Goal: Complete application form

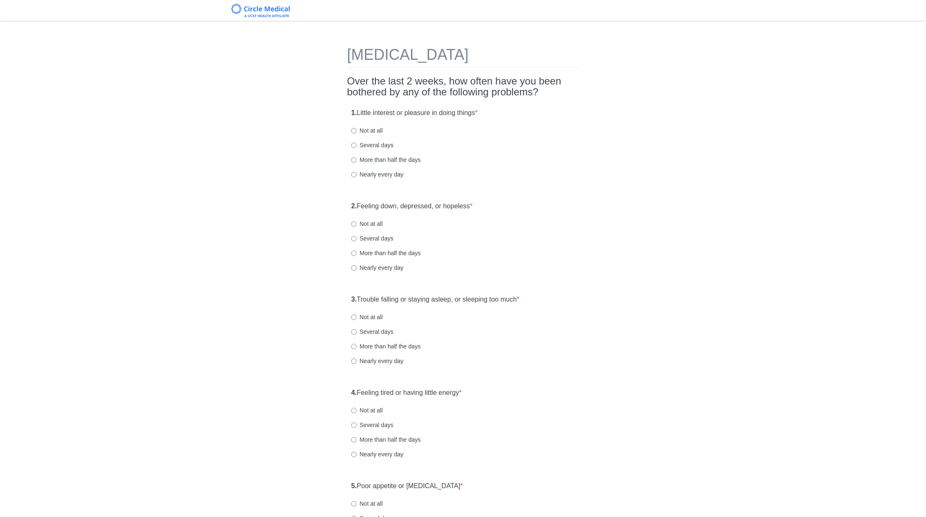
click at [379, 175] on label "Nearly every day" at bounding box center [377, 174] width 52 height 8
click at [356, 175] on input "Nearly every day" at bounding box center [353, 174] width 5 height 5
radio input "true"
click at [375, 135] on label "Not at all" at bounding box center [366, 130] width 31 height 8
click at [356, 133] on input "Not at all" at bounding box center [353, 130] width 5 height 5
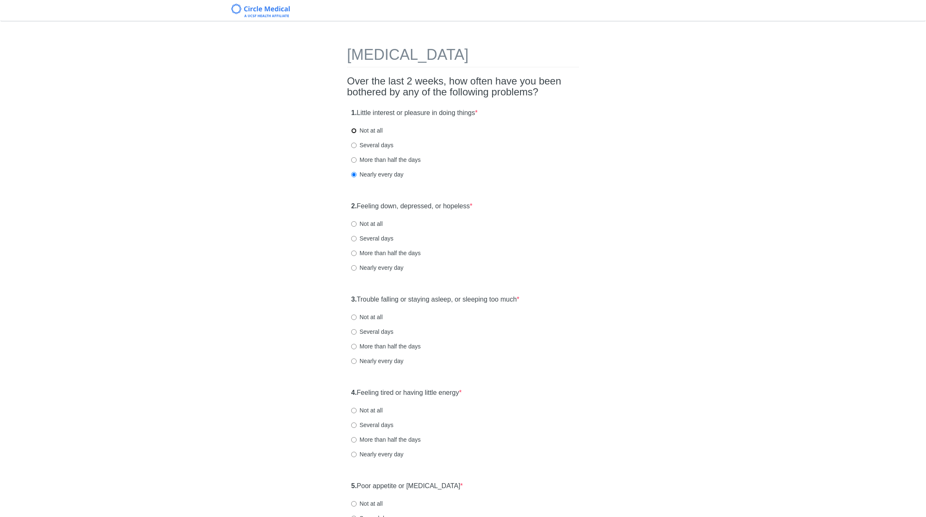
radio input "true"
click at [368, 228] on label "Not at all" at bounding box center [366, 223] width 31 height 8
click at [356, 227] on input "Not at all" at bounding box center [353, 223] width 5 height 5
radio input "true"
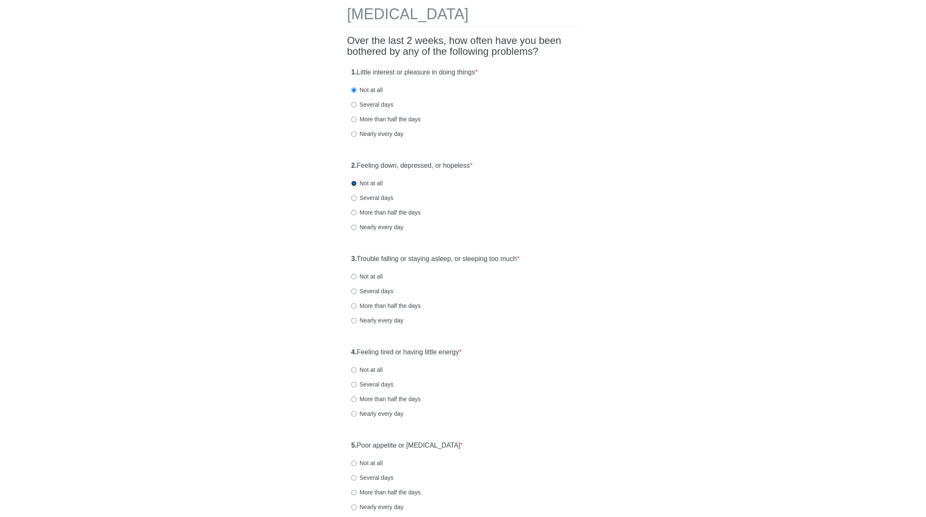
scroll to position [42, 0]
click at [371, 274] on label "Not at all" at bounding box center [366, 275] width 31 height 8
click at [356, 274] on input "Not at all" at bounding box center [353, 274] width 5 height 5
radio input "true"
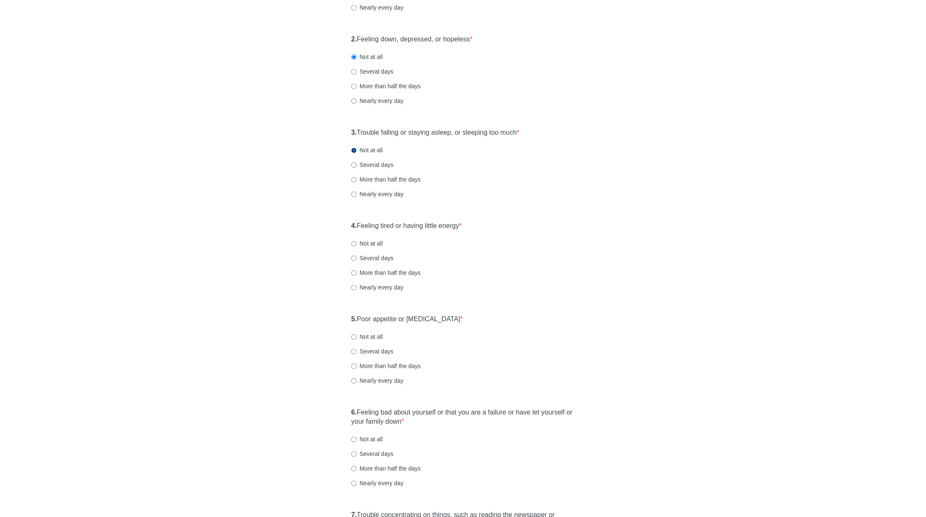
scroll to position [167, 0]
click at [371, 242] on label "Not at all" at bounding box center [366, 243] width 31 height 8
click at [356, 242] on input "Not at all" at bounding box center [353, 242] width 5 height 5
radio input "true"
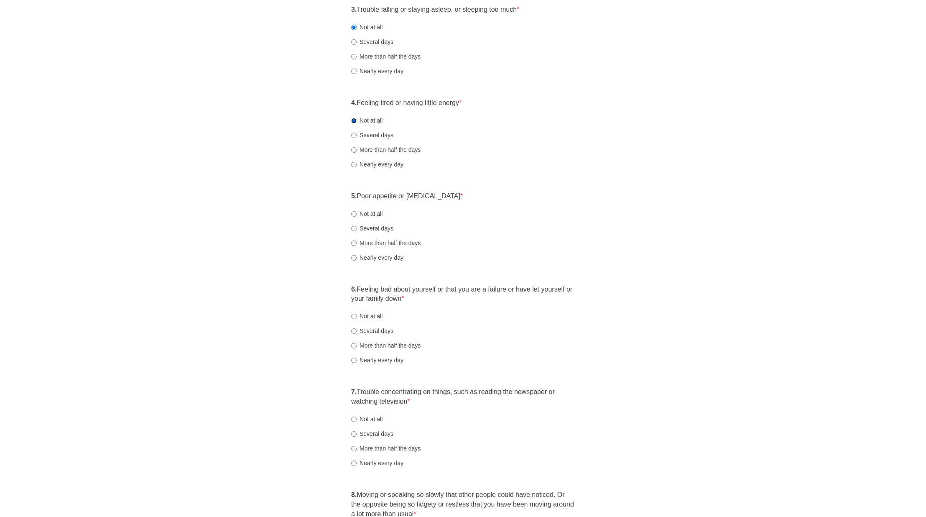
scroll to position [293, 0]
click at [373, 213] on label "Not at all" at bounding box center [366, 210] width 31 height 8
click at [356, 213] on input "Not at all" at bounding box center [353, 210] width 5 height 5
radio input "true"
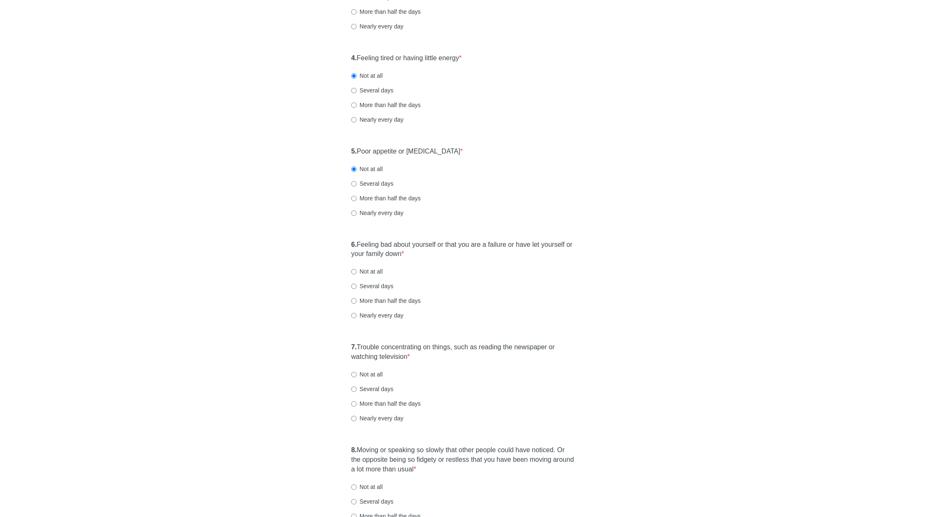
click at [368, 270] on label "Not at all" at bounding box center [366, 271] width 31 height 8
click at [356, 270] on input "Not at all" at bounding box center [353, 271] width 5 height 5
radio input "true"
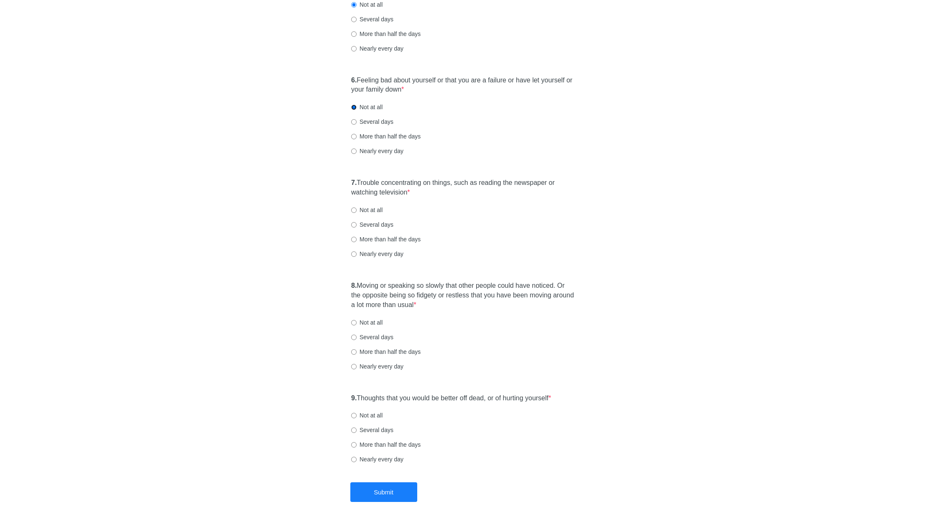
scroll to position [501, 0]
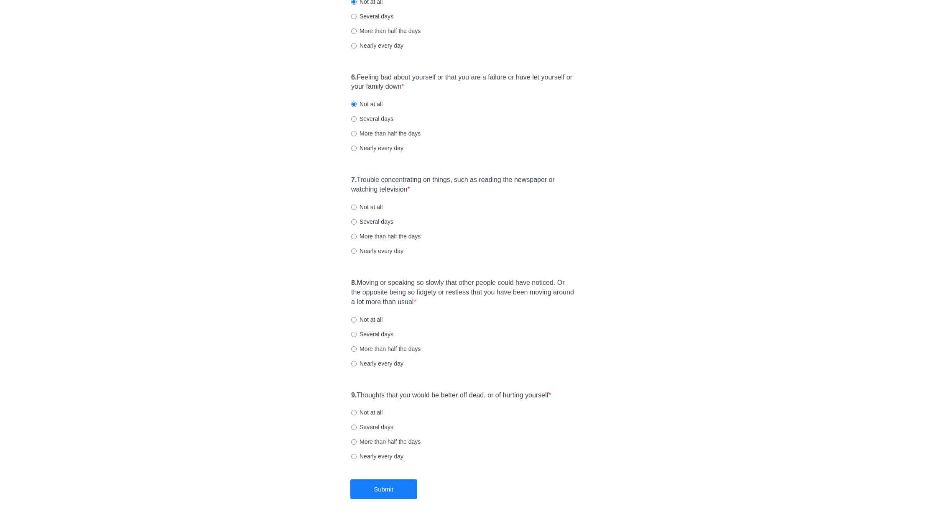
click at [370, 206] on label "Not at all" at bounding box center [366, 207] width 31 height 8
click at [356, 206] on input "Not at all" at bounding box center [353, 206] width 5 height 5
radio input "true"
click at [379, 120] on label "Several days" at bounding box center [372, 119] width 42 height 8
click at [367, 320] on label "Not at all" at bounding box center [366, 319] width 31 height 8
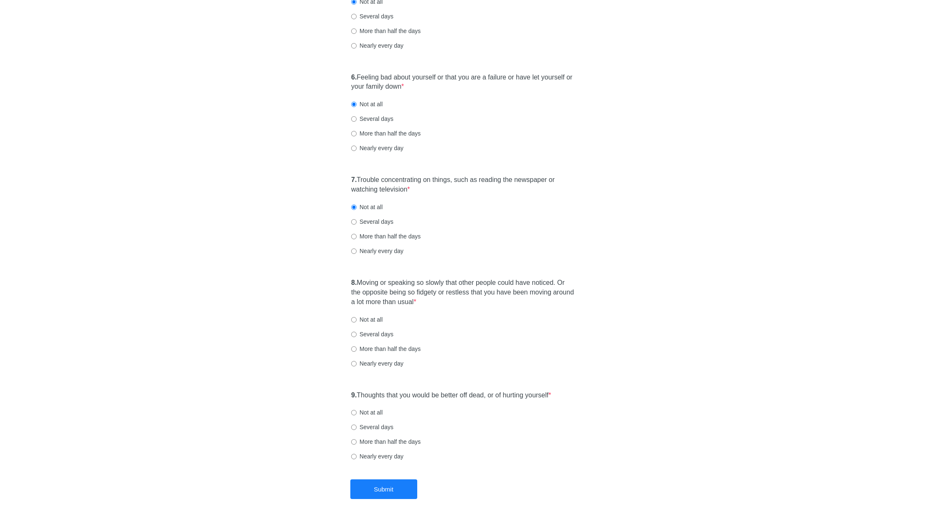
click at [356, 320] on input "Not at all" at bounding box center [353, 319] width 5 height 5
radio input "true"
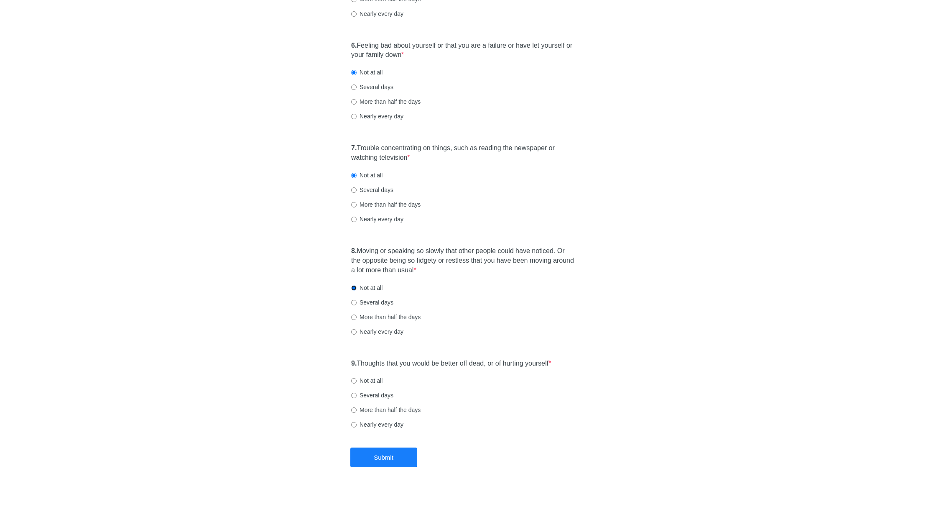
scroll to position [534, 0]
click at [367, 372] on div "9. Thoughts that you would be better off dead, or of hurting yourself * Not at …" at bounding box center [463, 397] width 232 height 87
click at [366, 377] on label "Not at all" at bounding box center [366, 379] width 31 height 8
click at [356, 377] on input "Not at all" at bounding box center [353, 379] width 5 height 5
radio input "true"
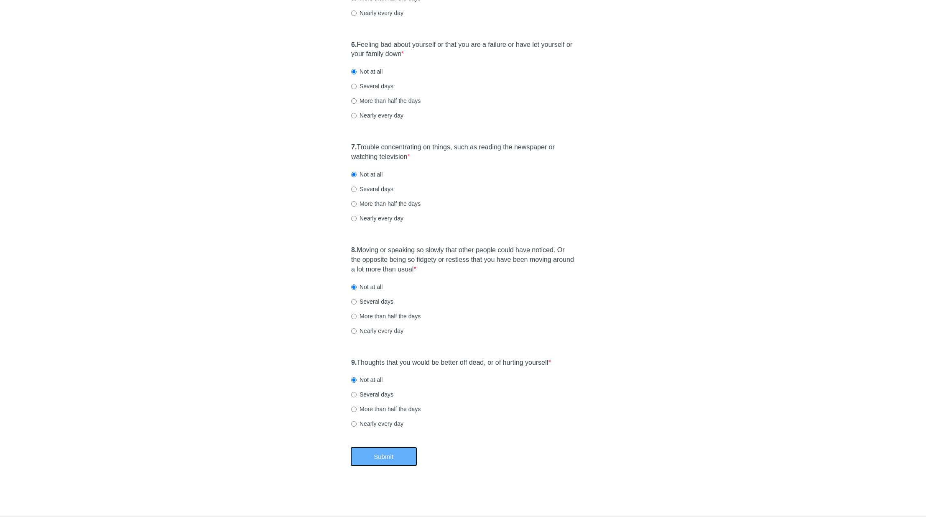
click at [388, 458] on button "Submit" at bounding box center [383, 456] width 67 height 20
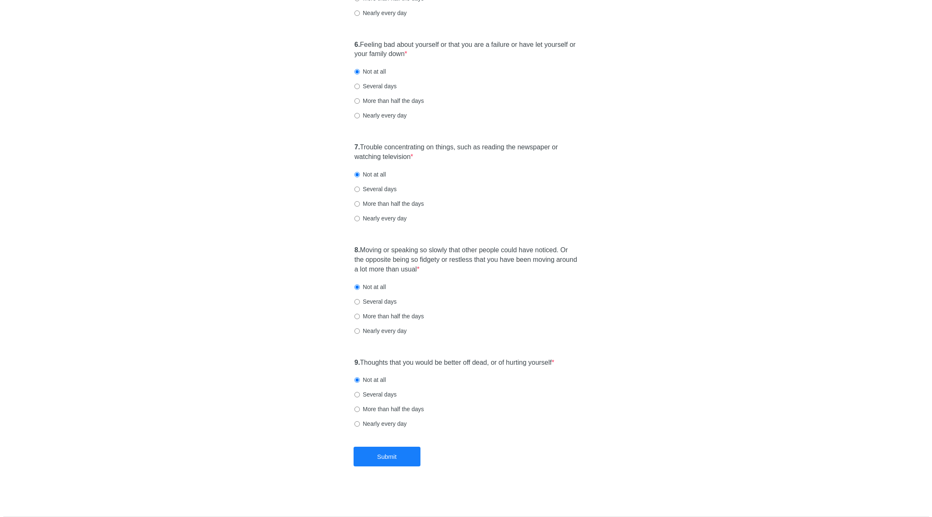
scroll to position [0, 0]
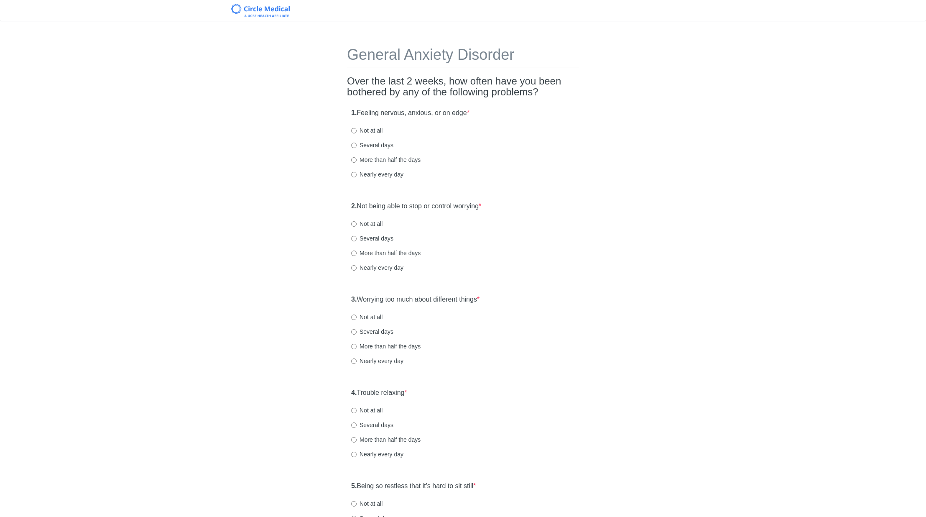
click at [367, 131] on label "Not at all" at bounding box center [366, 130] width 31 height 8
click at [356, 131] on input "Not at all" at bounding box center [353, 130] width 5 height 5
radio input "true"
click at [379, 228] on div "2. Not being able to stop or control worrying * Not at all Several days More th…" at bounding box center [463, 240] width 232 height 87
click at [378, 224] on label "Not at all" at bounding box center [366, 223] width 31 height 8
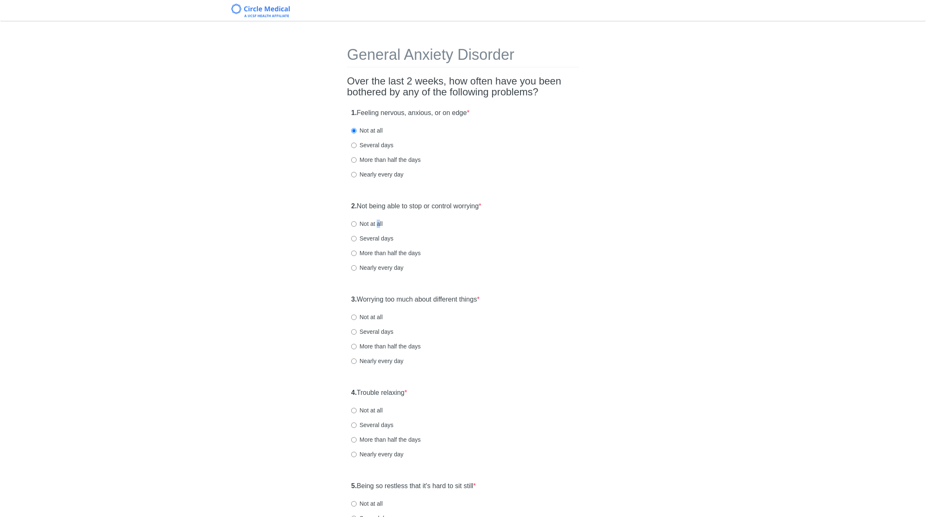
click at [377, 221] on label "Not at all" at bounding box center [366, 223] width 31 height 8
click at [356, 221] on input "Not at all" at bounding box center [353, 223] width 5 height 5
radio input "true"
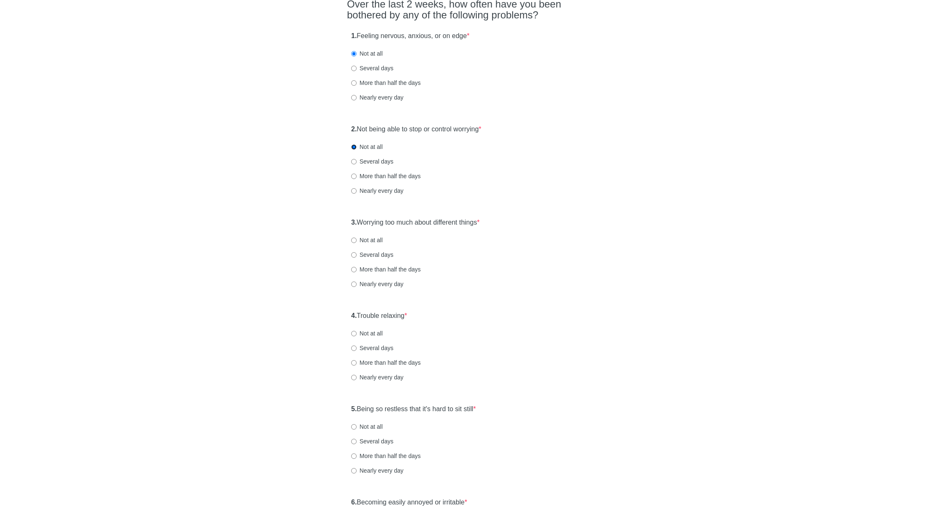
scroll to position [84, 0]
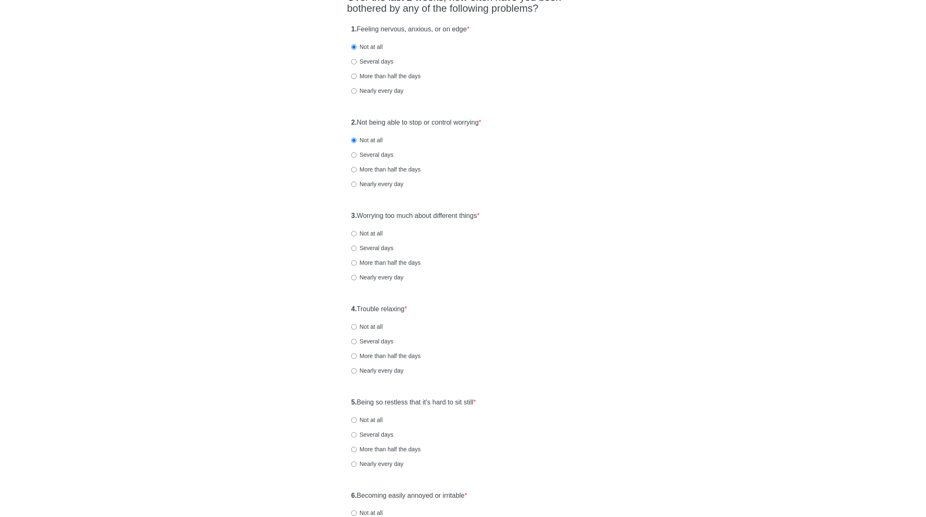
click at [373, 229] on label "Not at all" at bounding box center [366, 233] width 31 height 8
click at [356, 231] on input "Not at all" at bounding box center [353, 233] width 5 height 5
radio input "true"
click at [381, 247] on label "Several days" at bounding box center [372, 248] width 42 height 8
click at [356, 247] on input "Several days" at bounding box center [353, 247] width 5 height 5
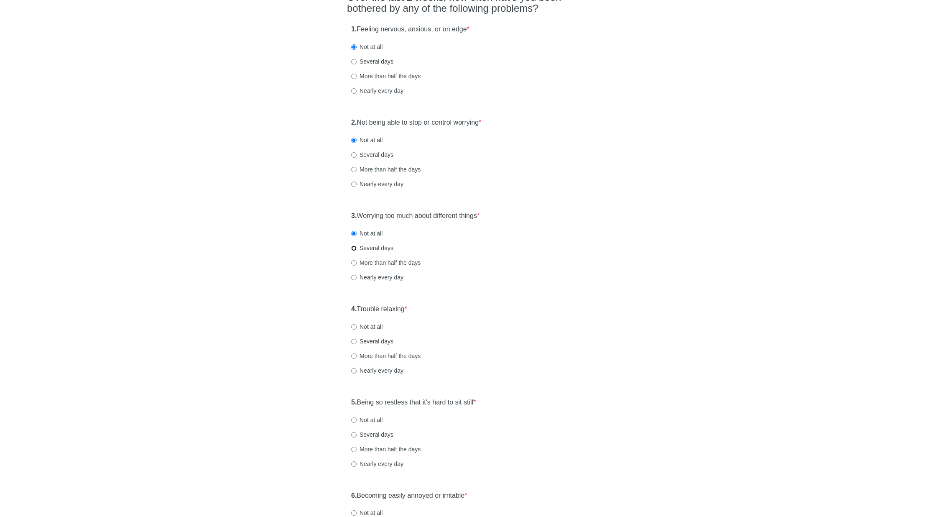
radio input "true"
click at [380, 234] on label "Not at all" at bounding box center [366, 233] width 31 height 8
click at [356, 234] on input "Not at all" at bounding box center [353, 233] width 5 height 5
radio input "true"
click at [381, 326] on label "Not at all" at bounding box center [366, 326] width 31 height 8
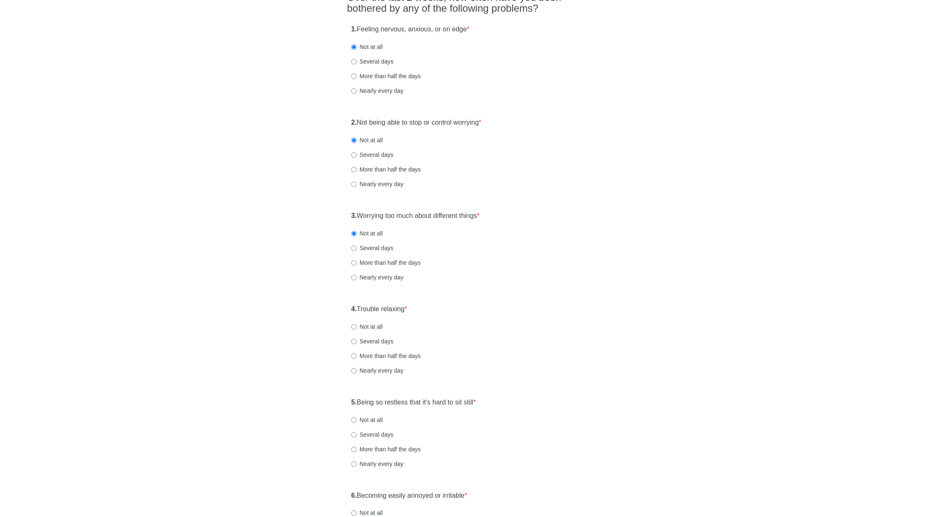
click at [356, 326] on input "Not at all" at bounding box center [353, 326] width 5 height 5
radio input "true"
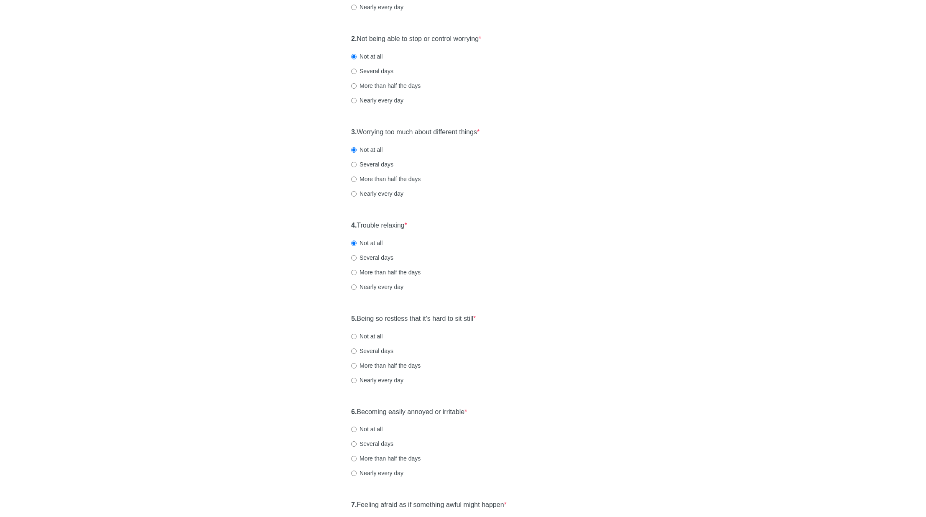
click at [382, 333] on label "Not at all" at bounding box center [366, 336] width 31 height 8
click at [356, 333] on input "Not at all" at bounding box center [353, 335] width 5 height 5
radio input "true"
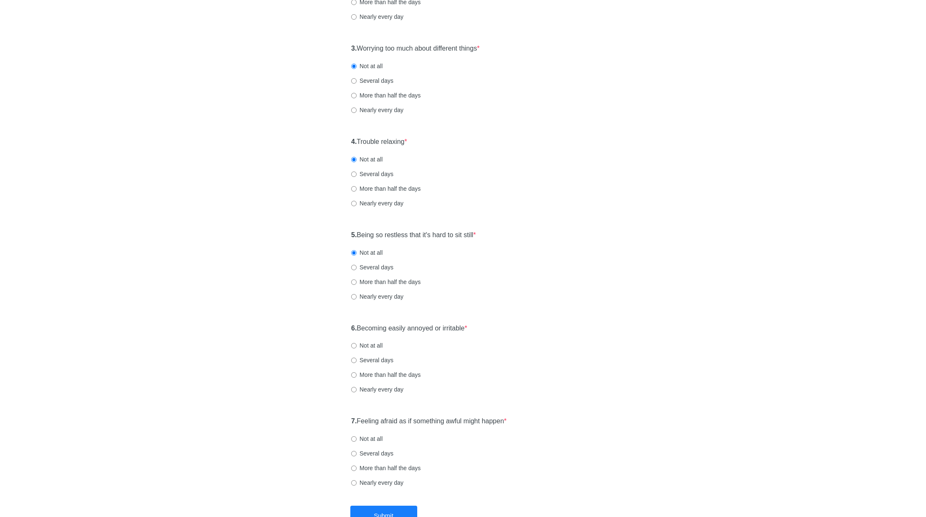
click at [380, 339] on div "6. Becoming easily annoyed or irritable * Not at all Several days More than hal…" at bounding box center [463, 362] width 232 height 87
click at [377, 344] on label "Not at all" at bounding box center [366, 345] width 31 height 8
click at [356, 344] on input "Not at all" at bounding box center [353, 345] width 5 height 5
radio input "true"
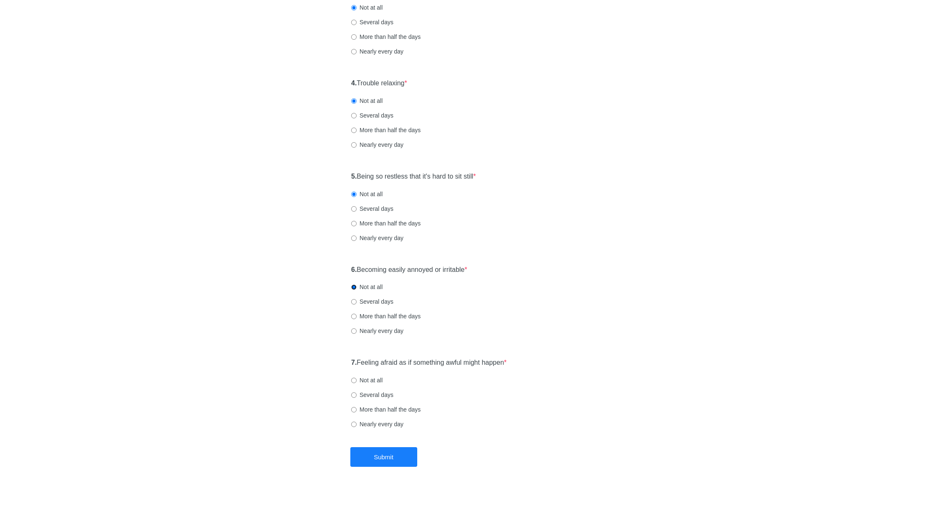
scroll to position [310, 0]
click at [375, 376] on label "Not at all" at bounding box center [366, 379] width 31 height 8
click at [356, 377] on input "Not at all" at bounding box center [353, 379] width 5 height 5
radio input "true"
click at [390, 453] on button "Submit" at bounding box center [383, 456] width 67 height 20
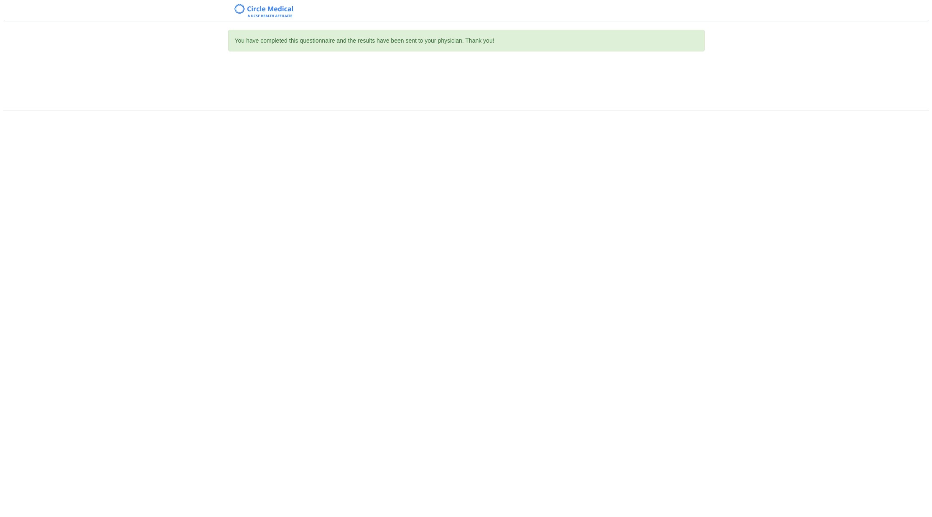
scroll to position [0, 0]
